Goal: Task Accomplishment & Management: Complete application form

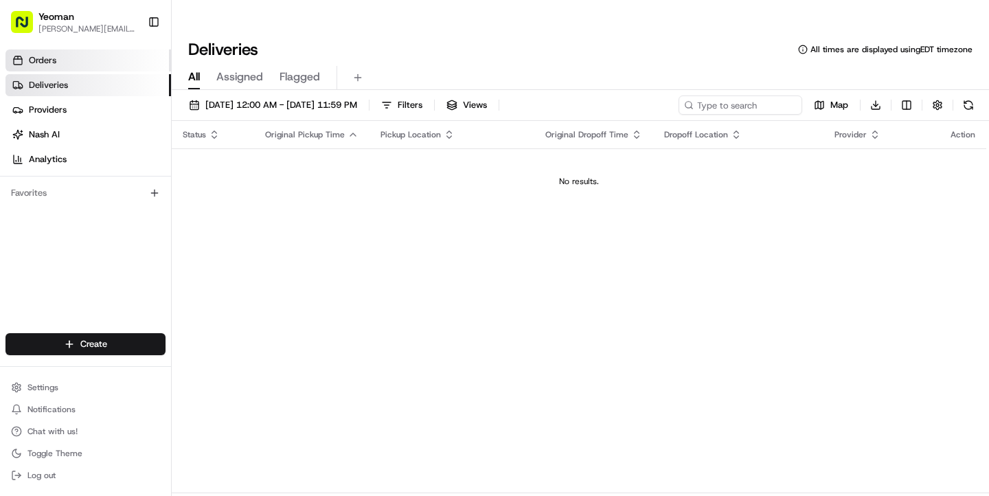
click at [44, 57] on span "Orders" at bounding box center [42, 60] width 27 height 12
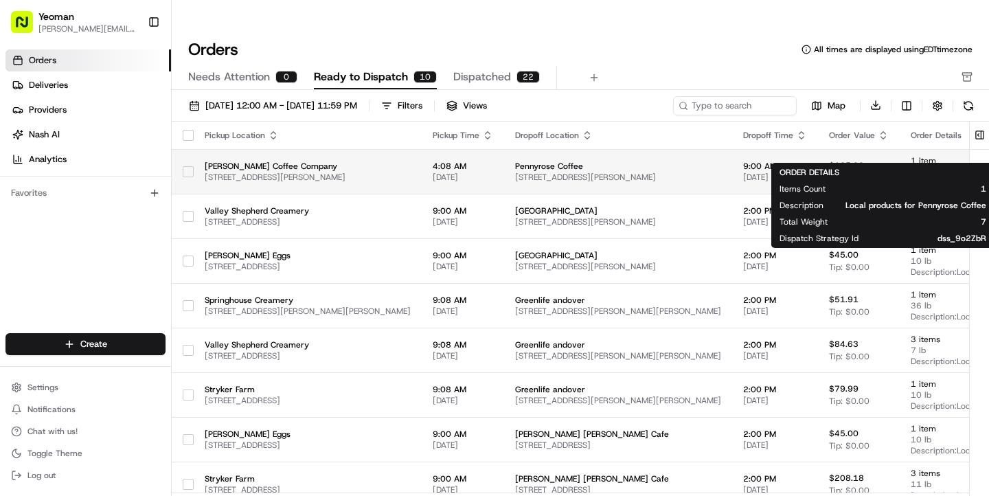
click at [911, 177] on span "Description: Local products for Pennyrose Coffee" at bounding box center [952, 182] width 82 height 11
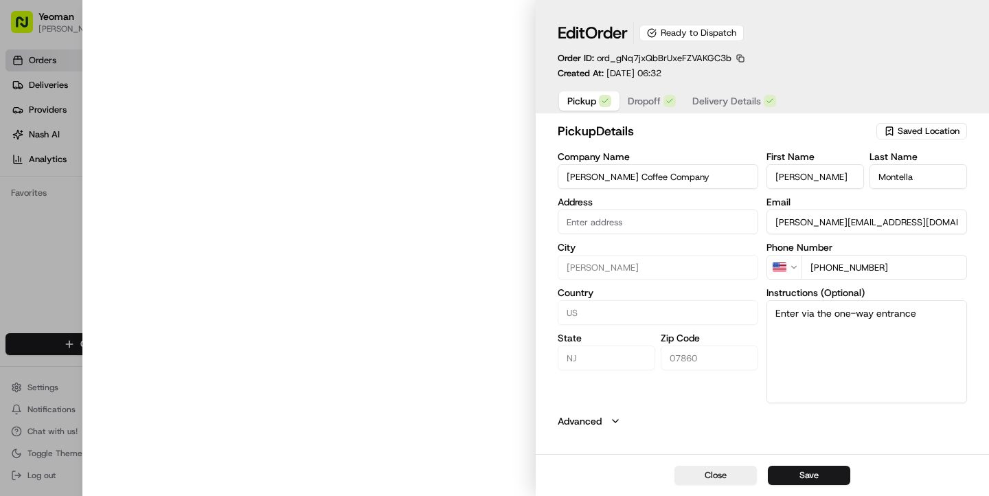
type input "[STREET_ADDRESS][PERSON_NAME]"
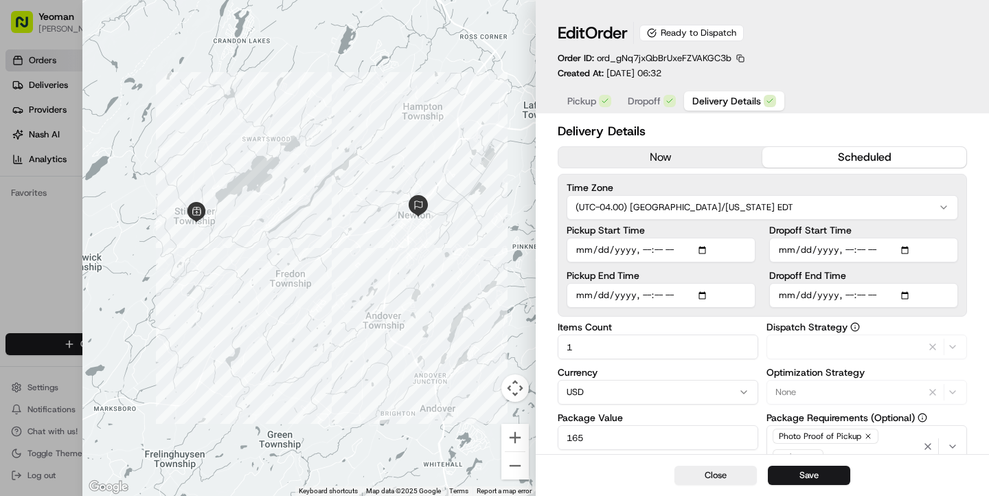
click at [724, 104] on span "Delivery Details" at bounding box center [726, 101] width 69 height 14
click at [654, 101] on span "Dropoff" at bounding box center [644, 101] width 33 height 14
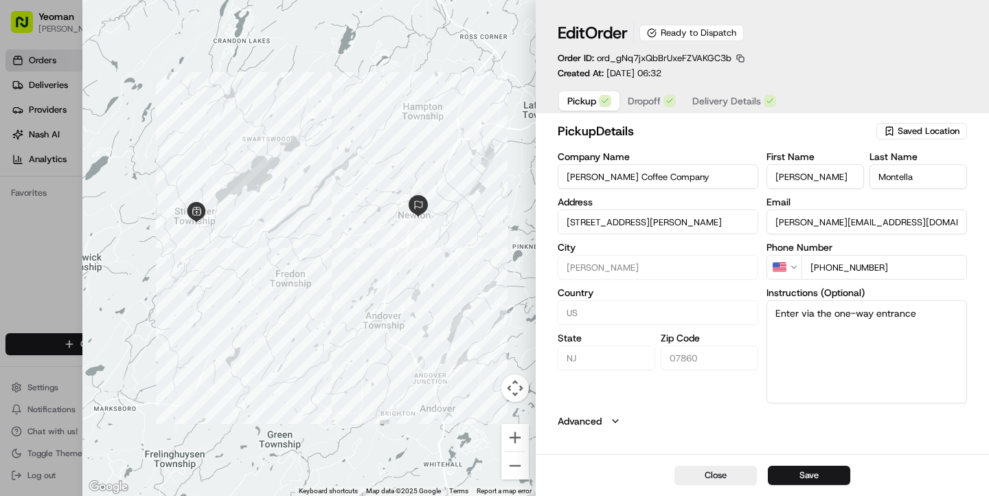
click at [580, 93] on button "Pickup" at bounding box center [589, 100] width 60 height 19
click at [712, 473] on button "Close" at bounding box center [715, 475] width 82 height 19
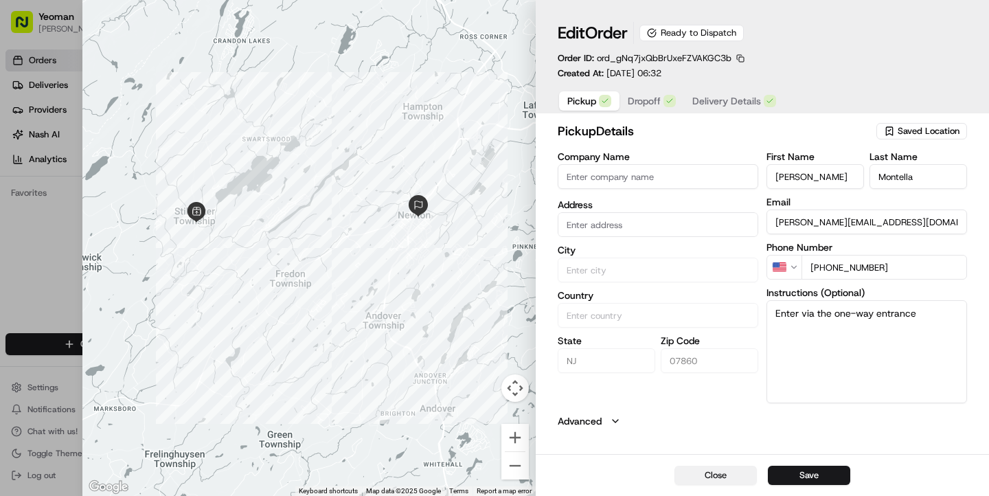
type input "+1"
